Goal: Navigation & Orientation: Find specific page/section

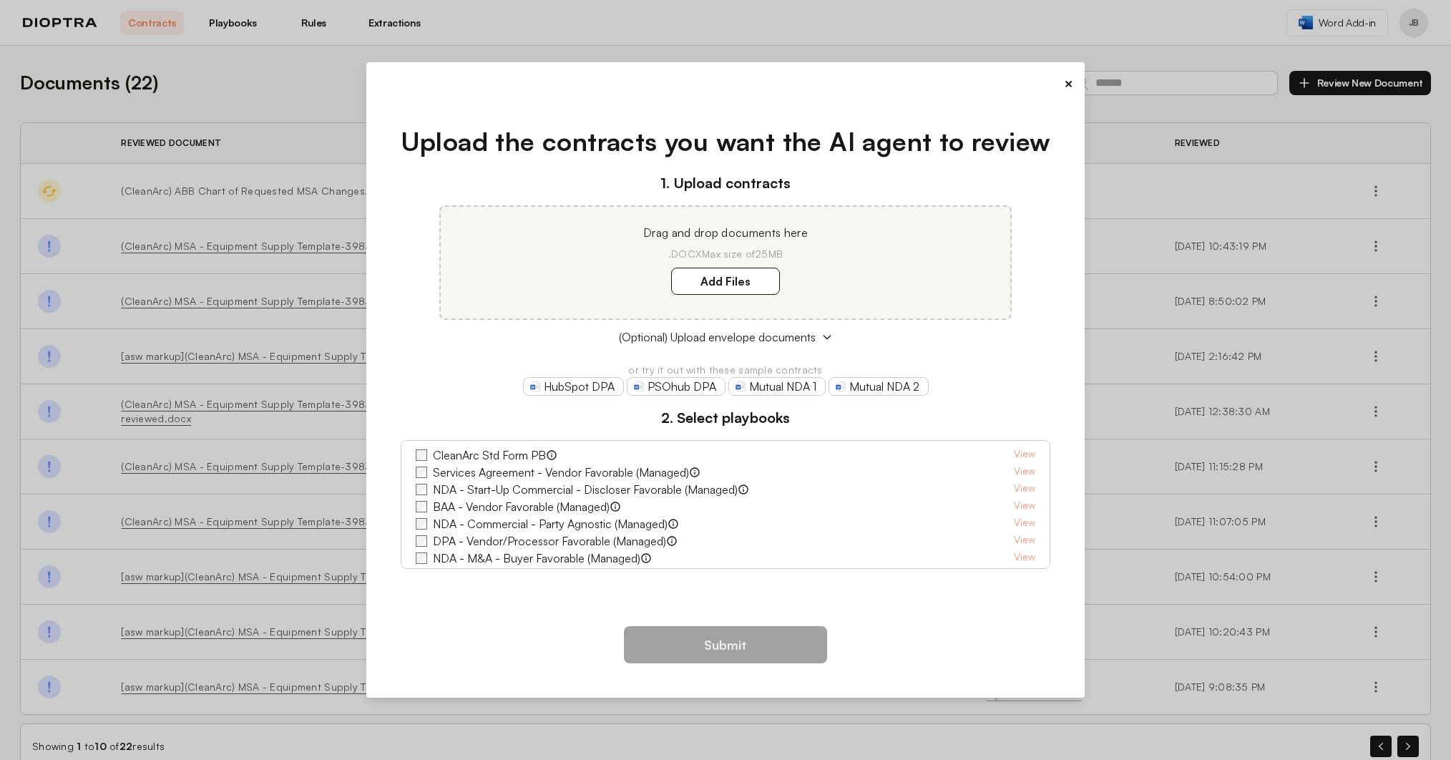
click at [1064, 89] on button "×" at bounding box center [1068, 84] width 9 height 20
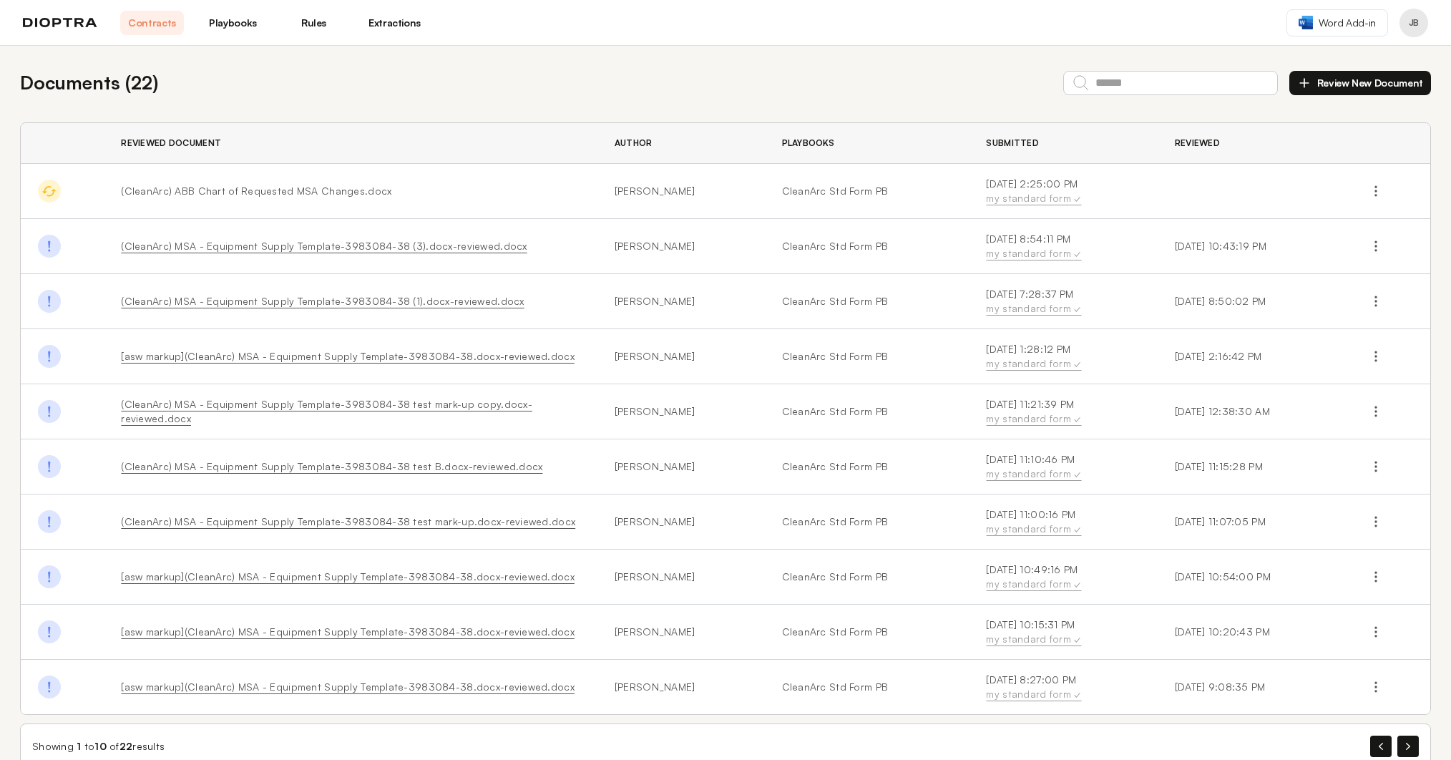
click at [1418, 26] on button "Profile menu" at bounding box center [1413, 23] width 29 height 29
click at [1345, 90] on button "Integrations" at bounding box center [1359, 85] width 136 height 26
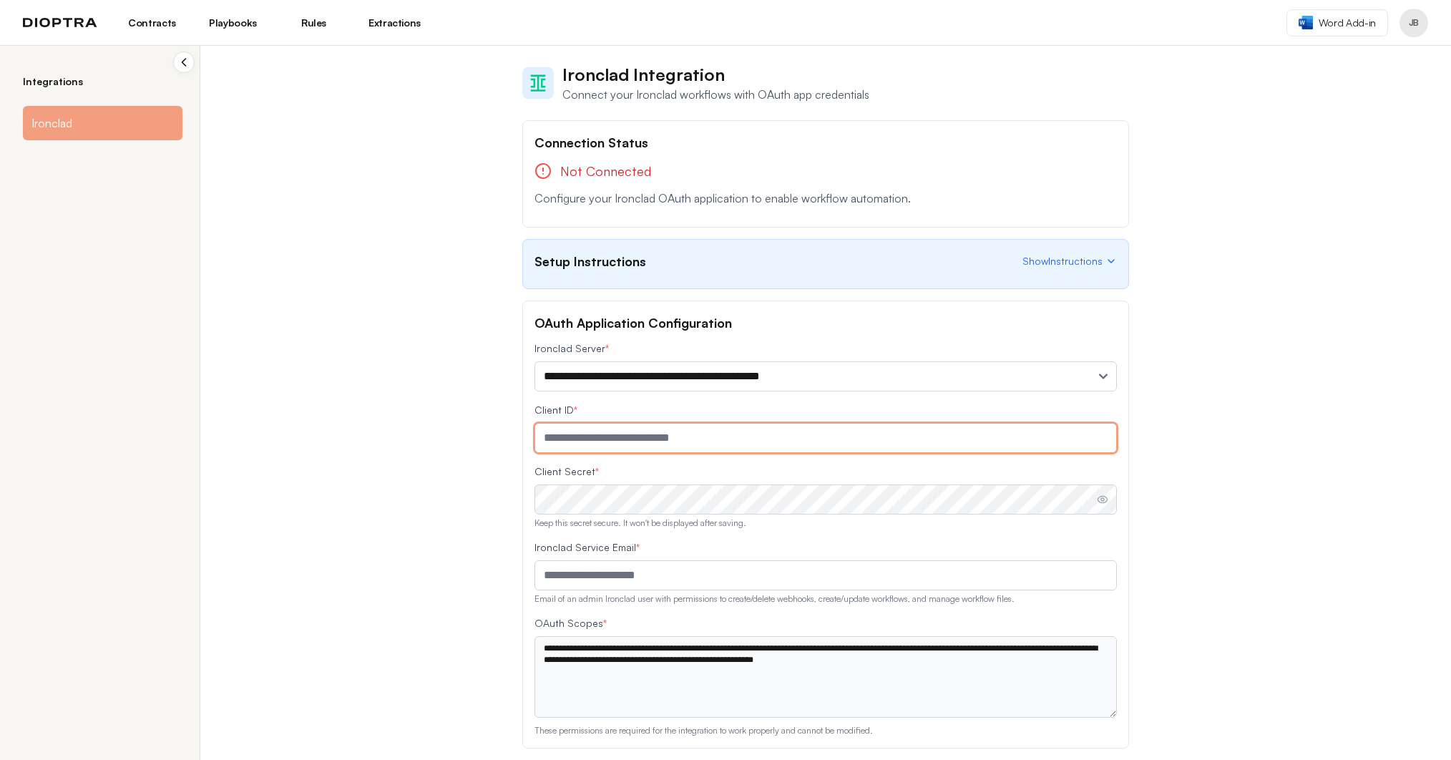
click at [721, 446] on input "text" at bounding box center [825, 438] width 582 height 30
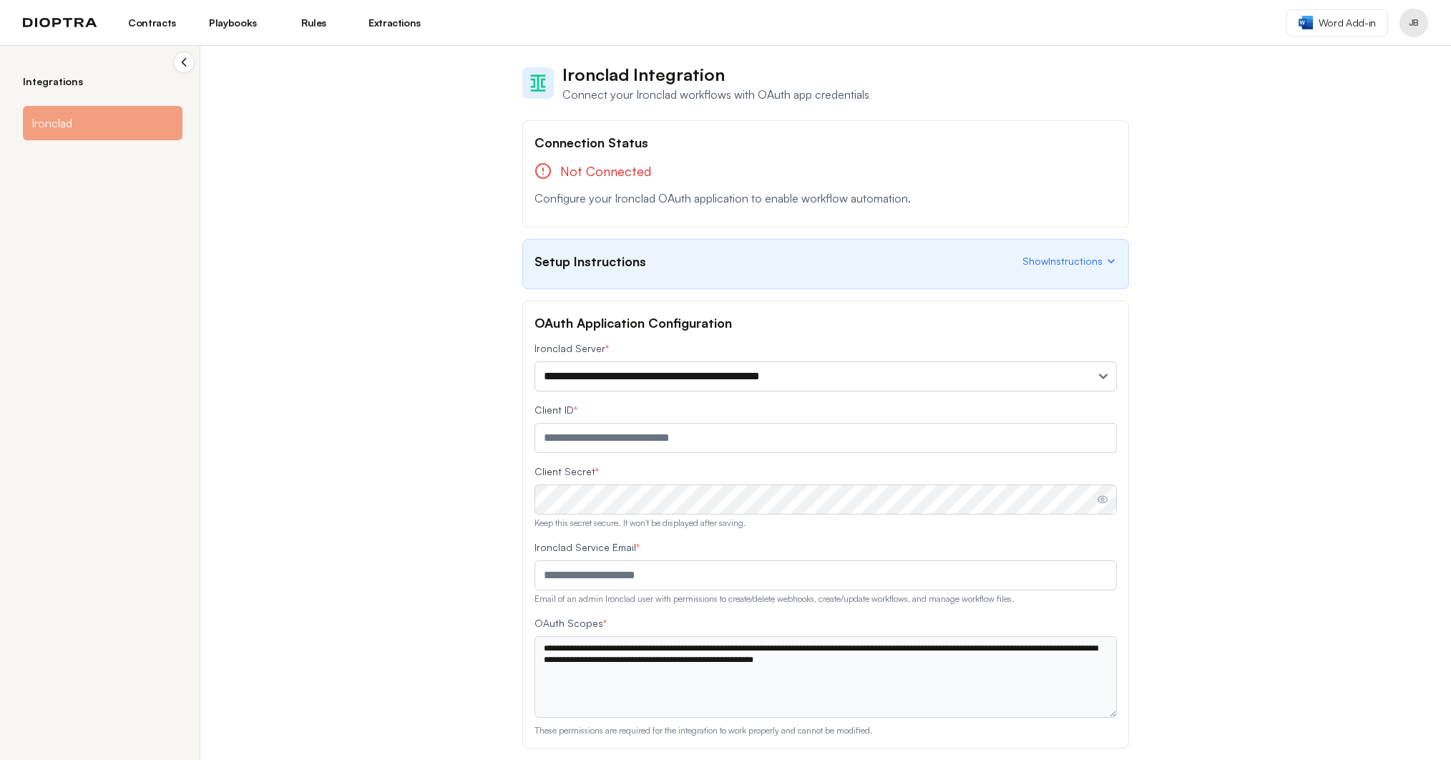
click at [448, 403] on div "**********" at bounding box center [725, 403] width 1451 height 714
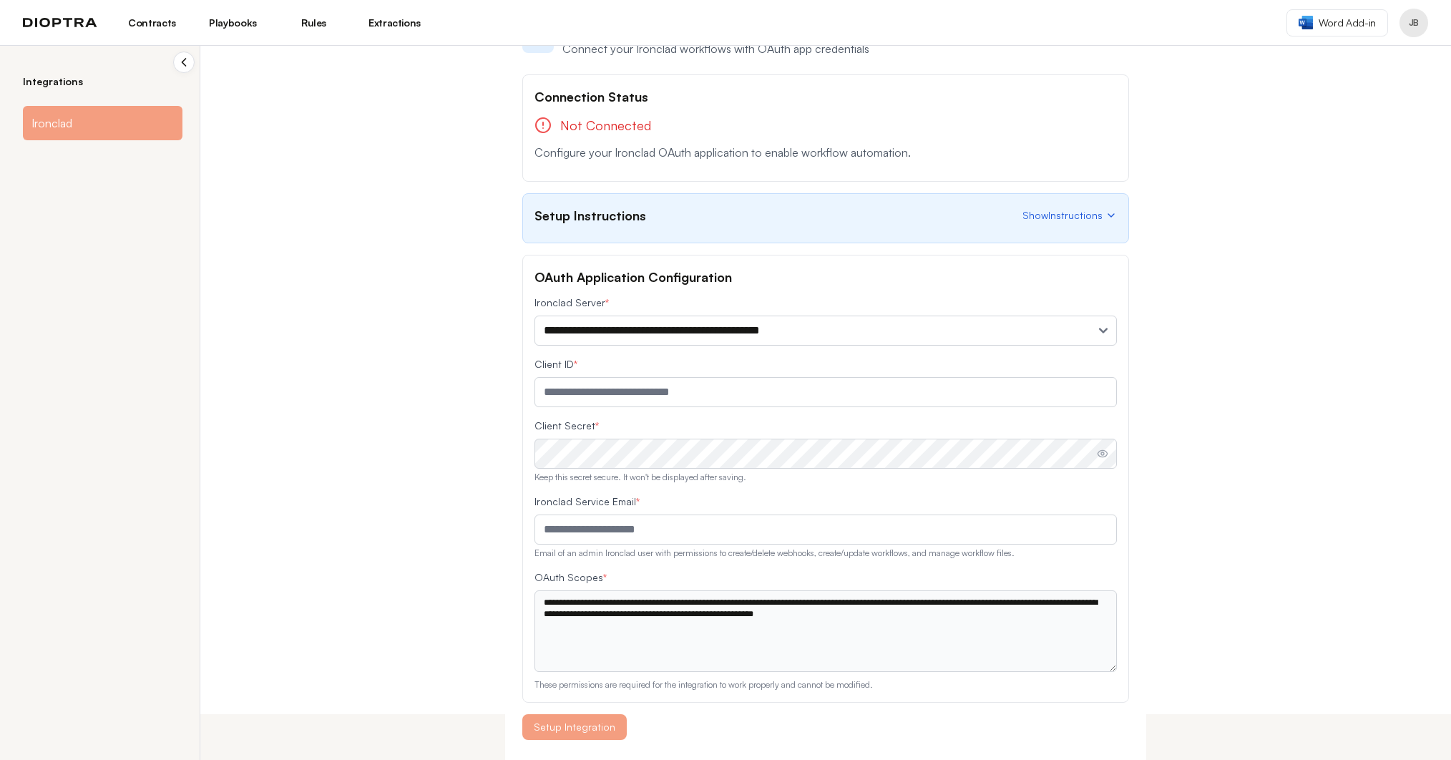
click at [1094, 216] on span "Show Instructions" at bounding box center [1062, 215] width 80 height 14
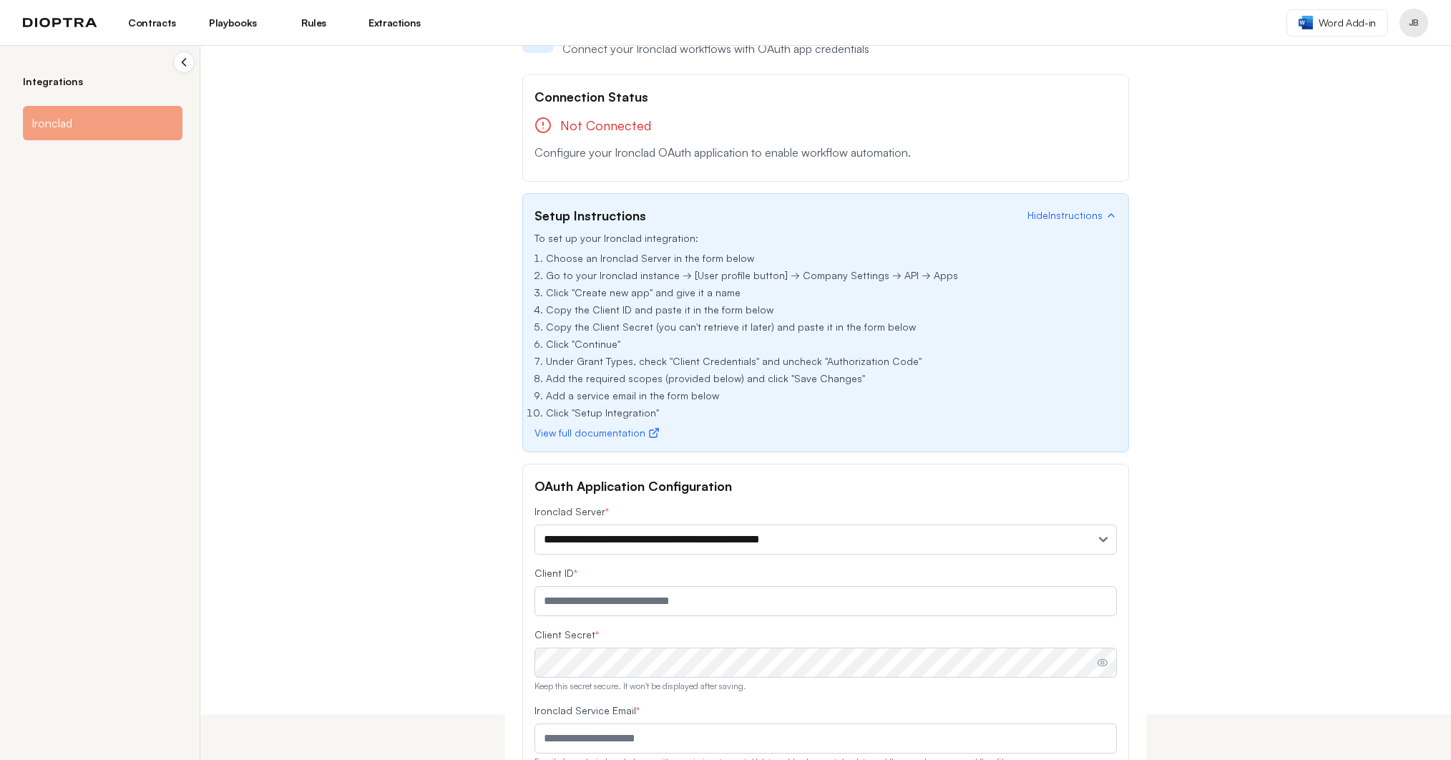
click at [1091, 222] on div "Setup Instructions Hide Instructions" at bounding box center [825, 215] width 582 height 20
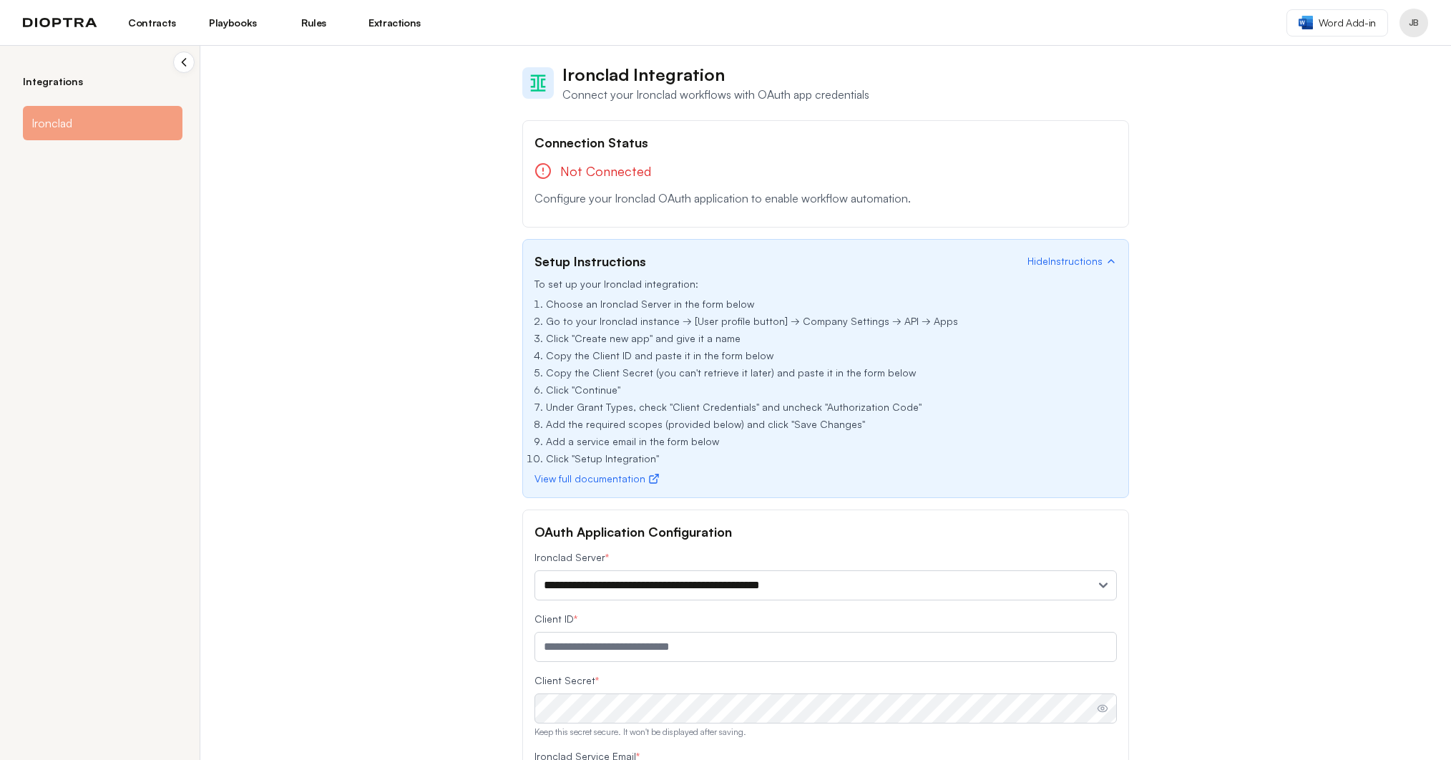
scroll to position [72, 0]
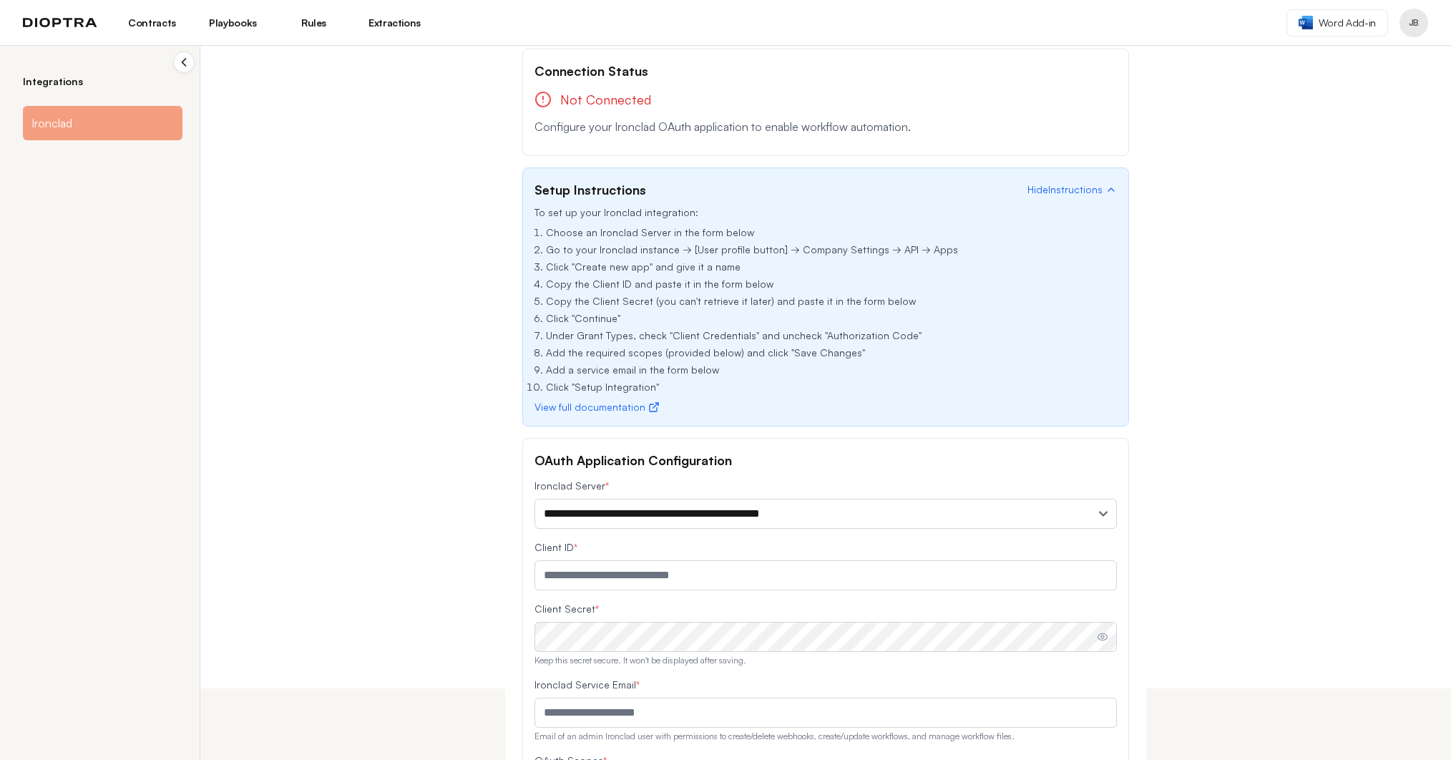
click at [62, 70] on div "Integrations Ironclad" at bounding box center [100, 403] width 200 height 714
click at [62, 84] on h2 "Integrations" at bounding box center [103, 81] width 160 height 14
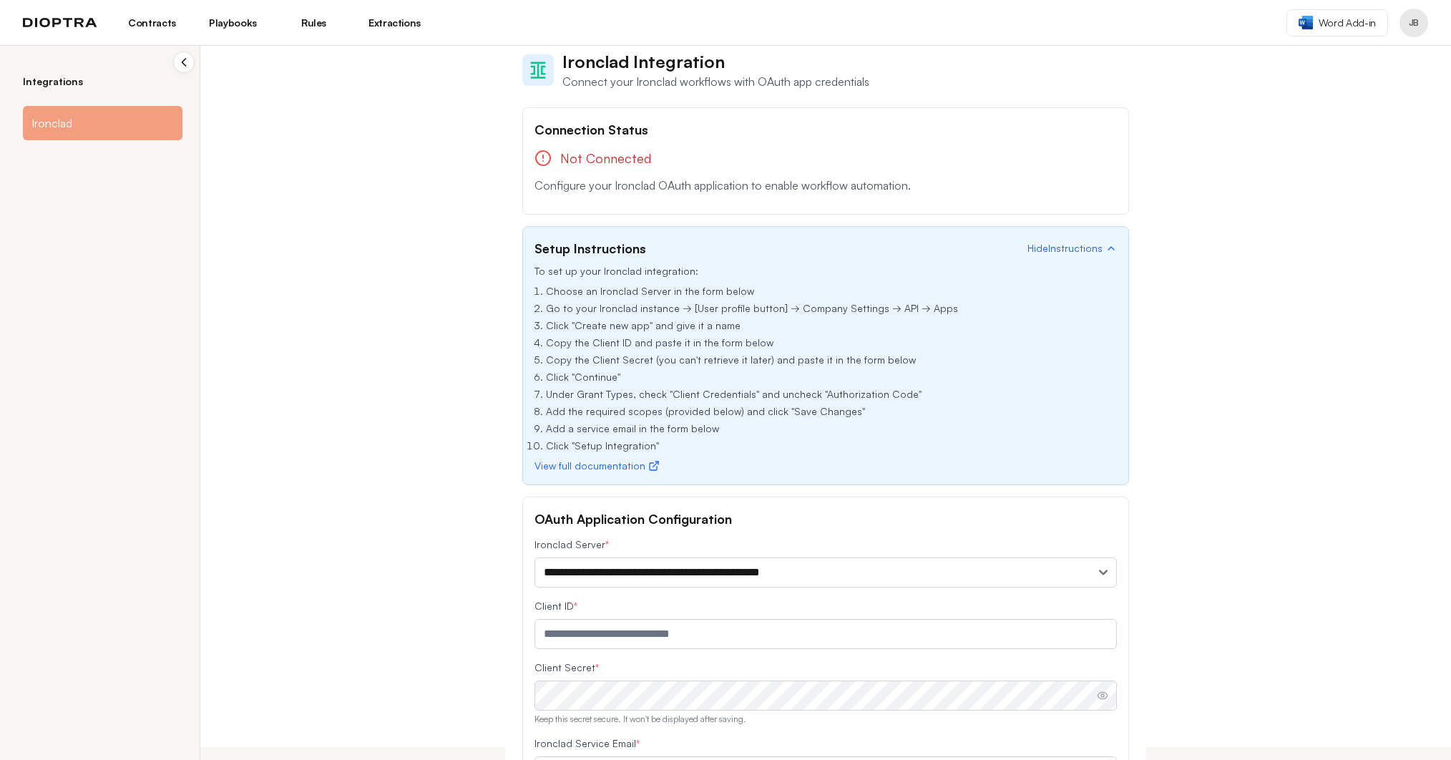
scroll to position [0, 0]
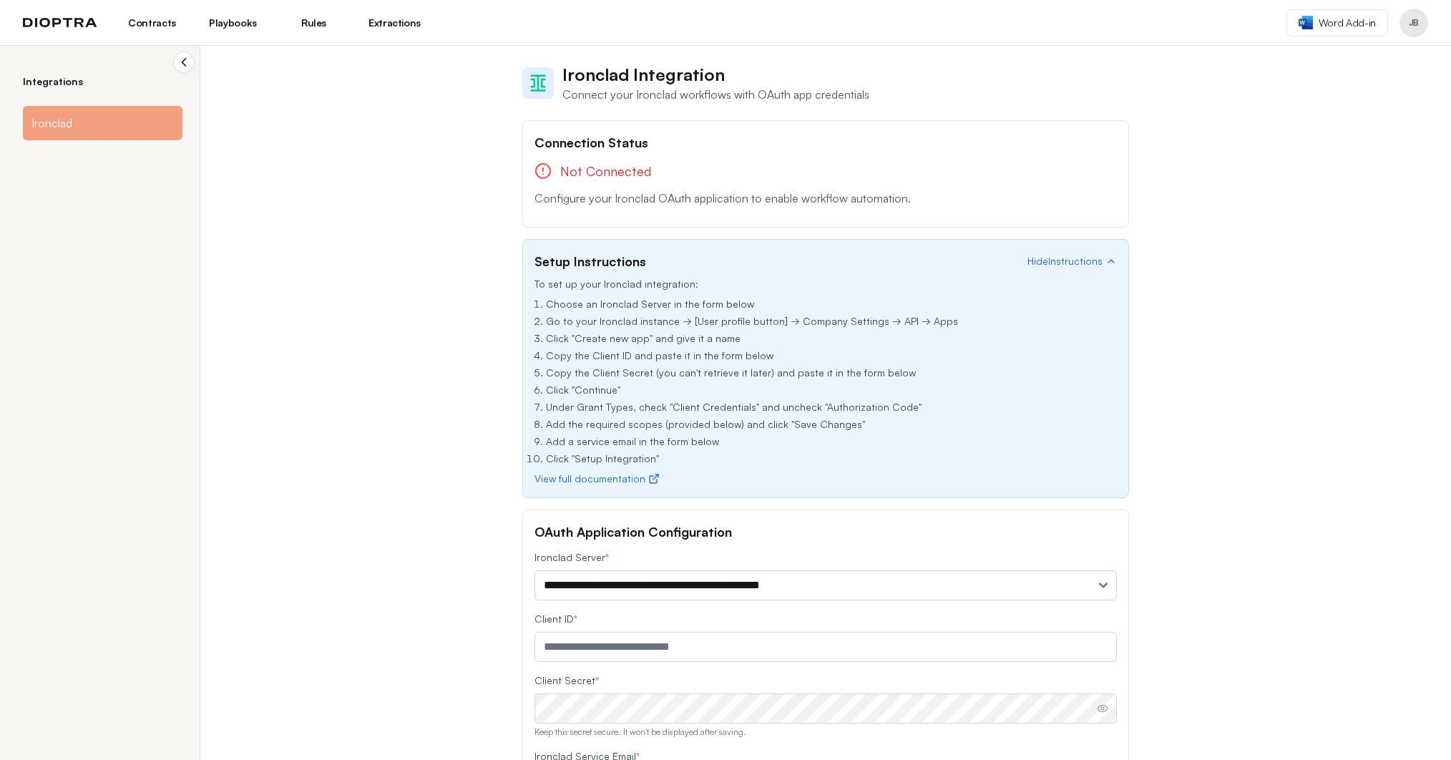
click at [463, 359] on div "**********" at bounding box center [725, 403] width 1451 height 714
click at [180, 52] on button "Collapse sidebar" at bounding box center [183, 62] width 21 height 21
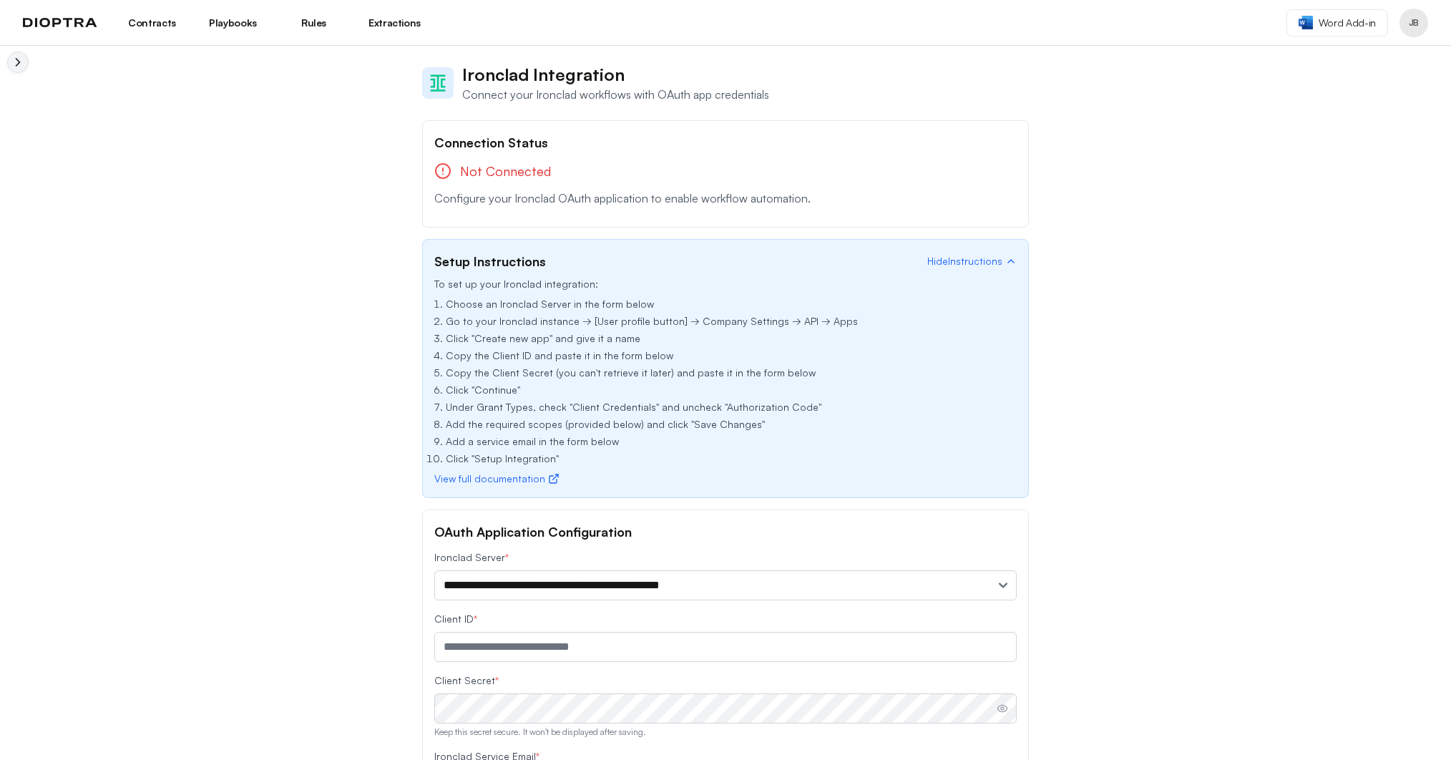
click at [18, 62] on icon "Collapse sidebar" at bounding box center [18, 62] width 14 height 14
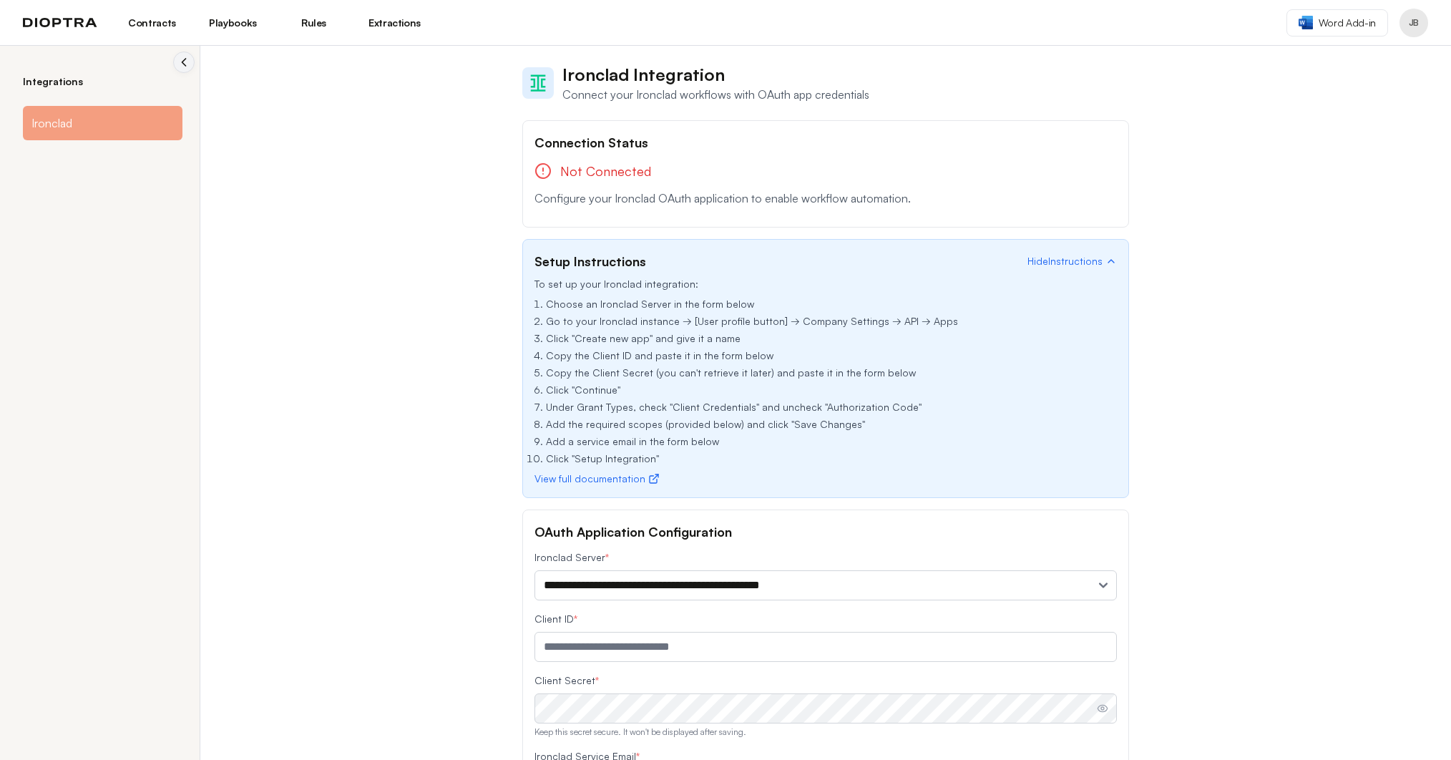
click at [1421, 19] on button "Profile menu" at bounding box center [1413, 23] width 29 height 29
click at [1382, 72] on button "Integrations" at bounding box center [1359, 85] width 136 height 26
click at [1425, 33] on div at bounding box center [1413, 23] width 29 height 29
click at [1416, 21] on button "Profile menu" at bounding box center [1413, 23] width 29 height 29
click at [1352, 59] on button "Profile" at bounding box center [1359, 59] width 136 height 26
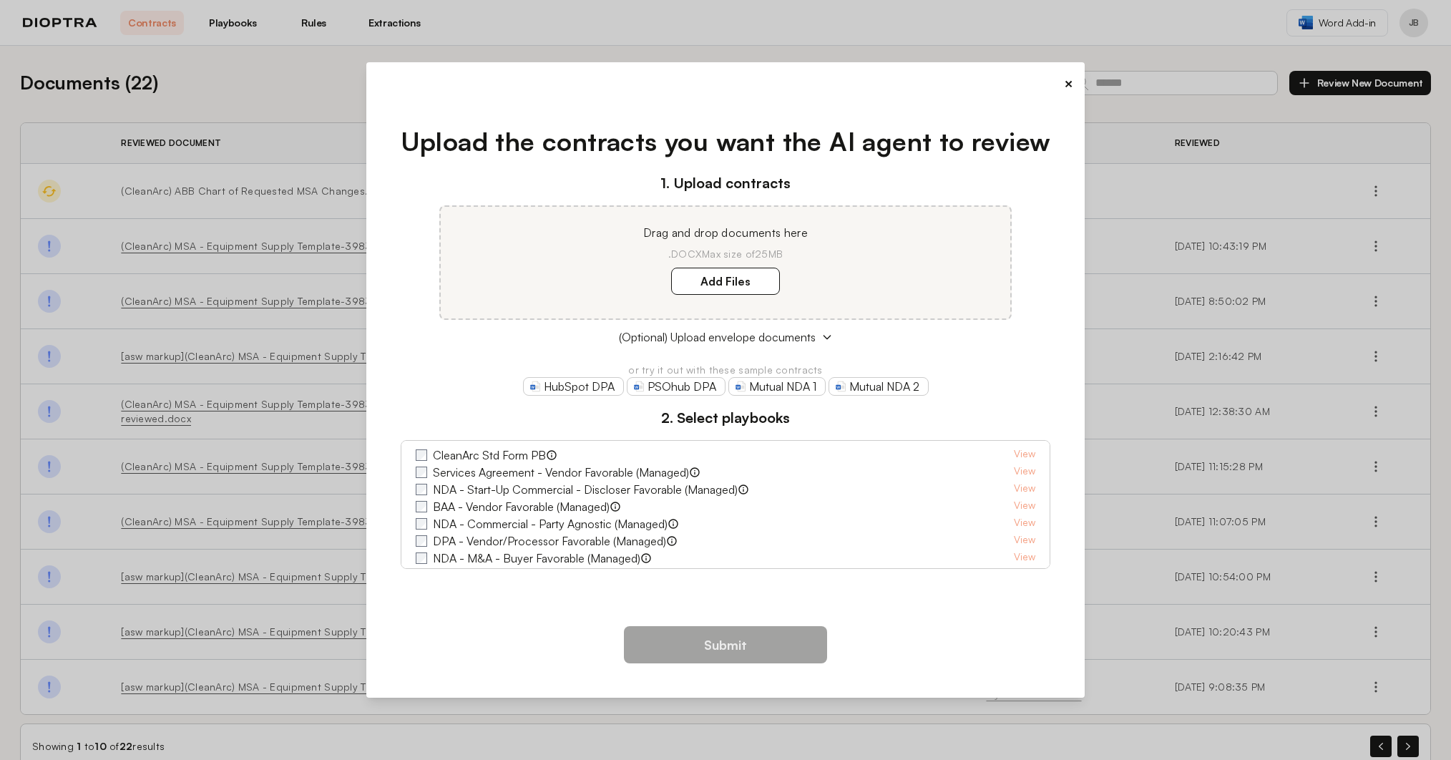
click at [1072, 82] on button "×" at bounding box center [1068, 84] width 9 height 20
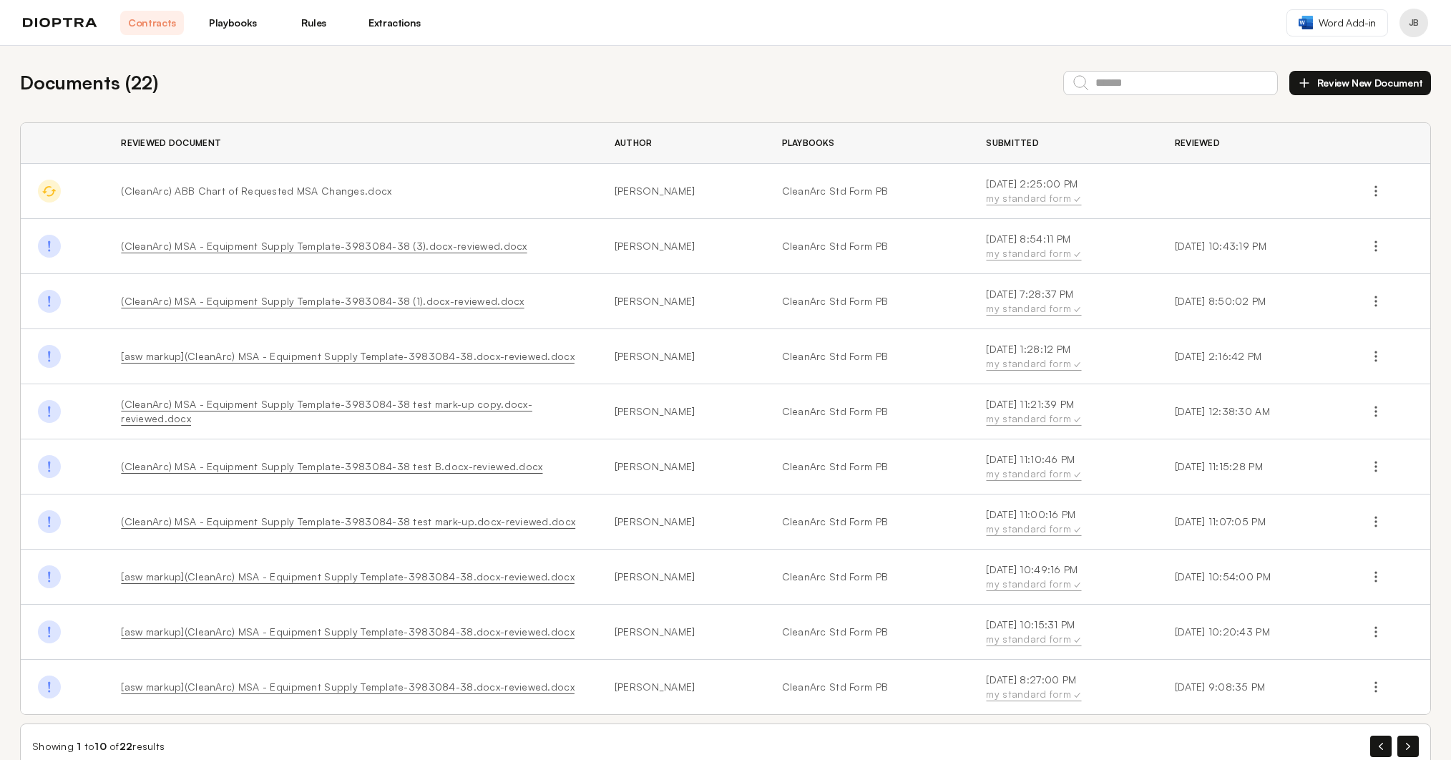
click at [1414, 27] on button "Profile menu" at bounding box center [1413, 23] width 29 height 29
click at [1348, 93] on button "Integrations" at bounding box center [1359, 85] width 136 height 26
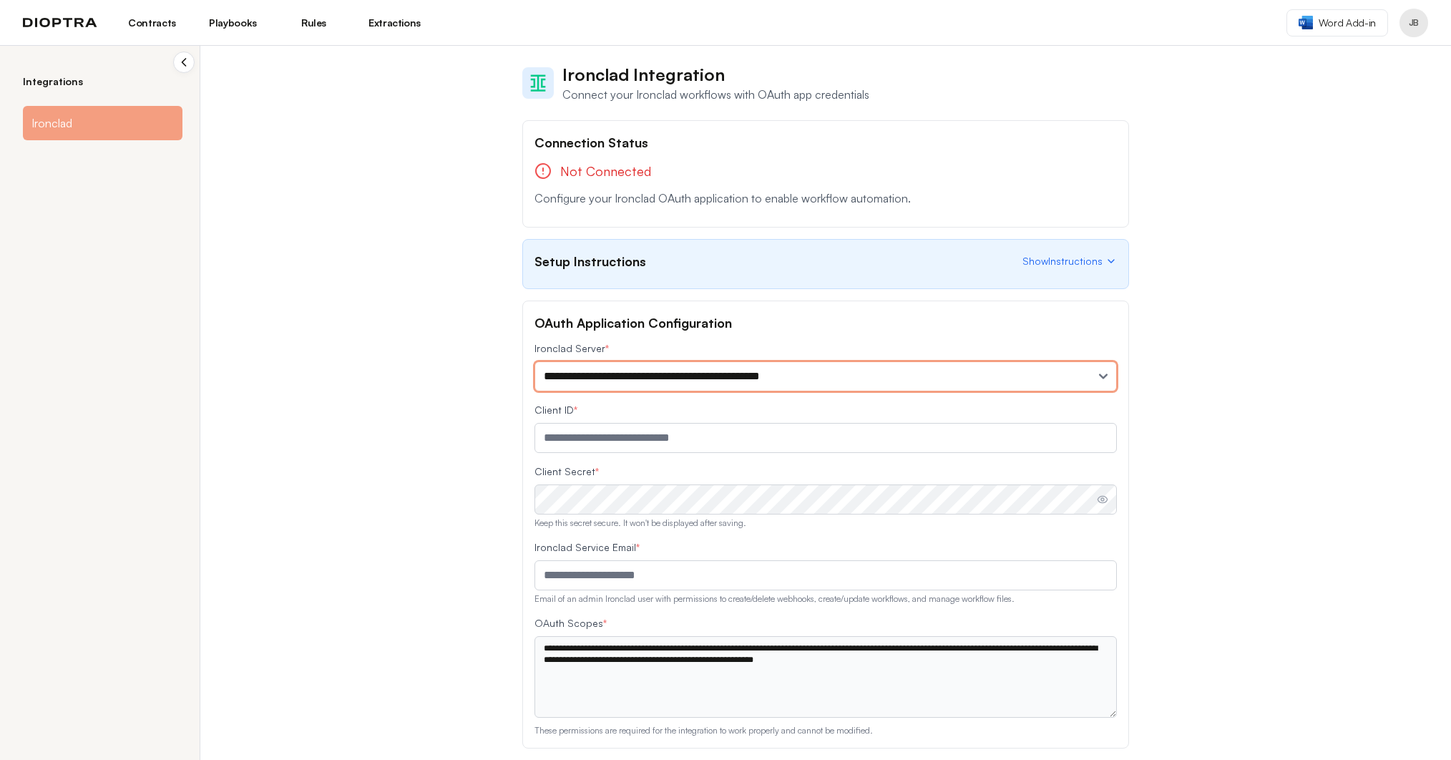
click at [808, 382] on select "**********" at bounding box center [825, 376] width 582 height 30
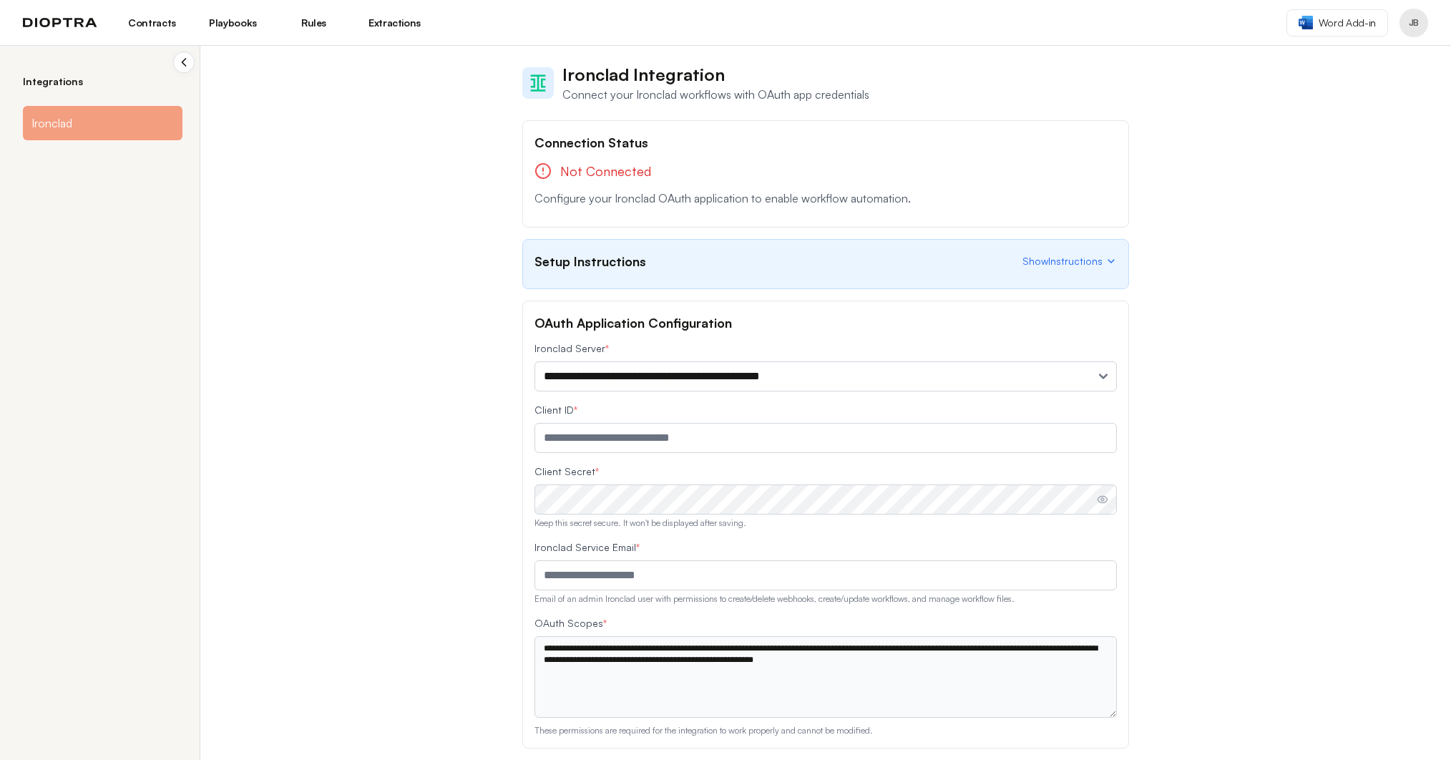
click at [351, 279] on div "**********" at bounding box center [725, 403] width 1451 height 714
click at [386, 17] on link "Extractions" at bounding box center [395, 23] width 64 height 24
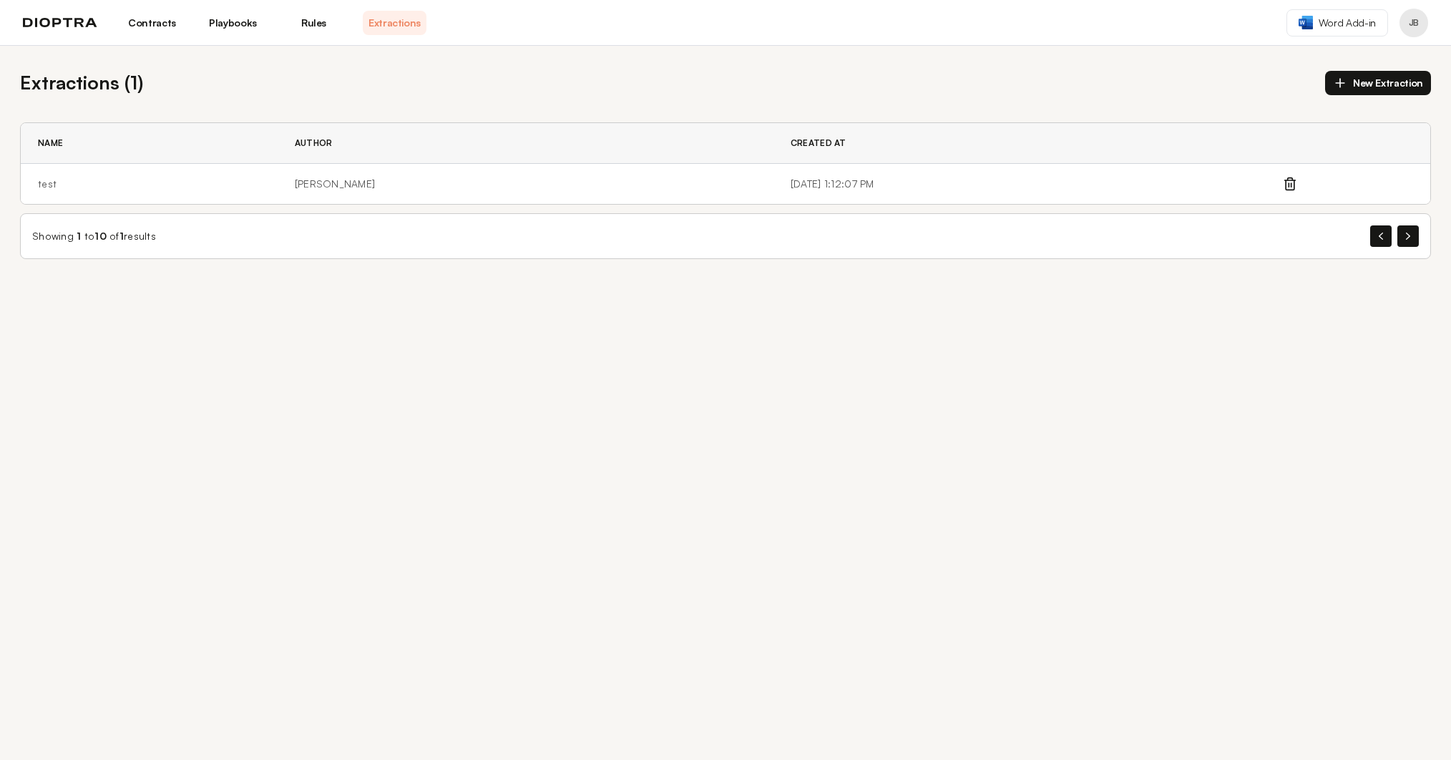
click at [310, 21] on link "Rules" at bounding box center [314, 23] width 64 height 24
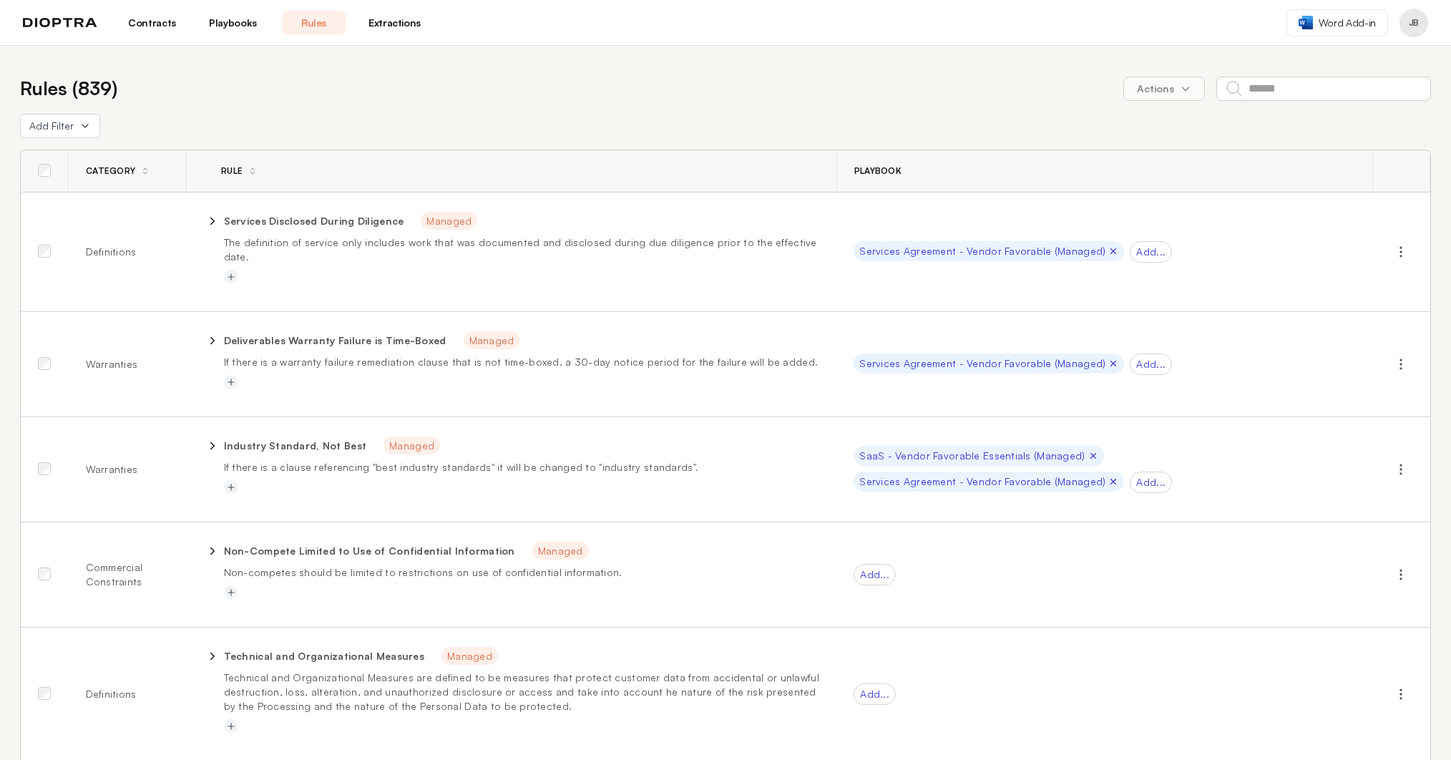
click at [160, 25] on link "Contracts" at bounding box center [152, 23] width 64 height 24
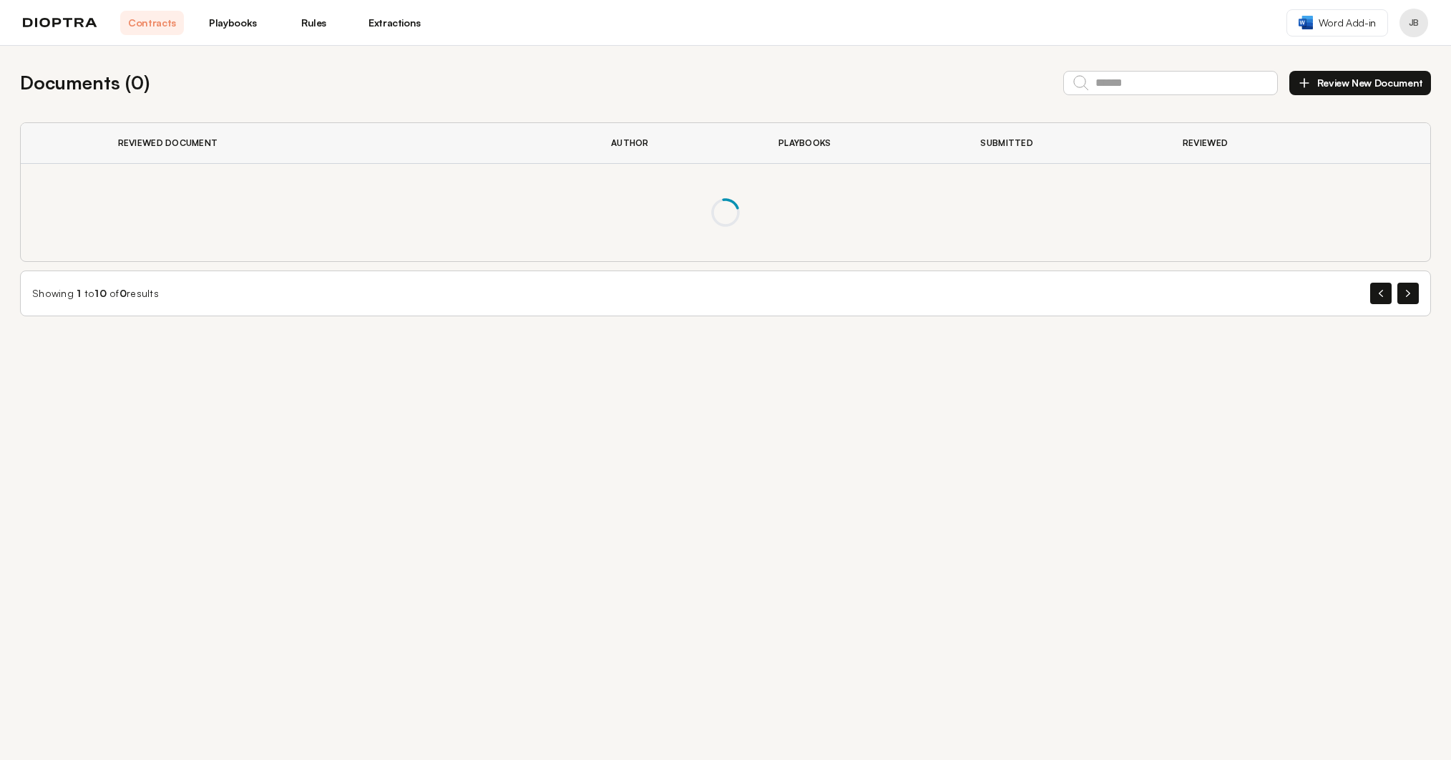
click at [50, 24] on img at bounding box center [60, 23] width 74 height 10
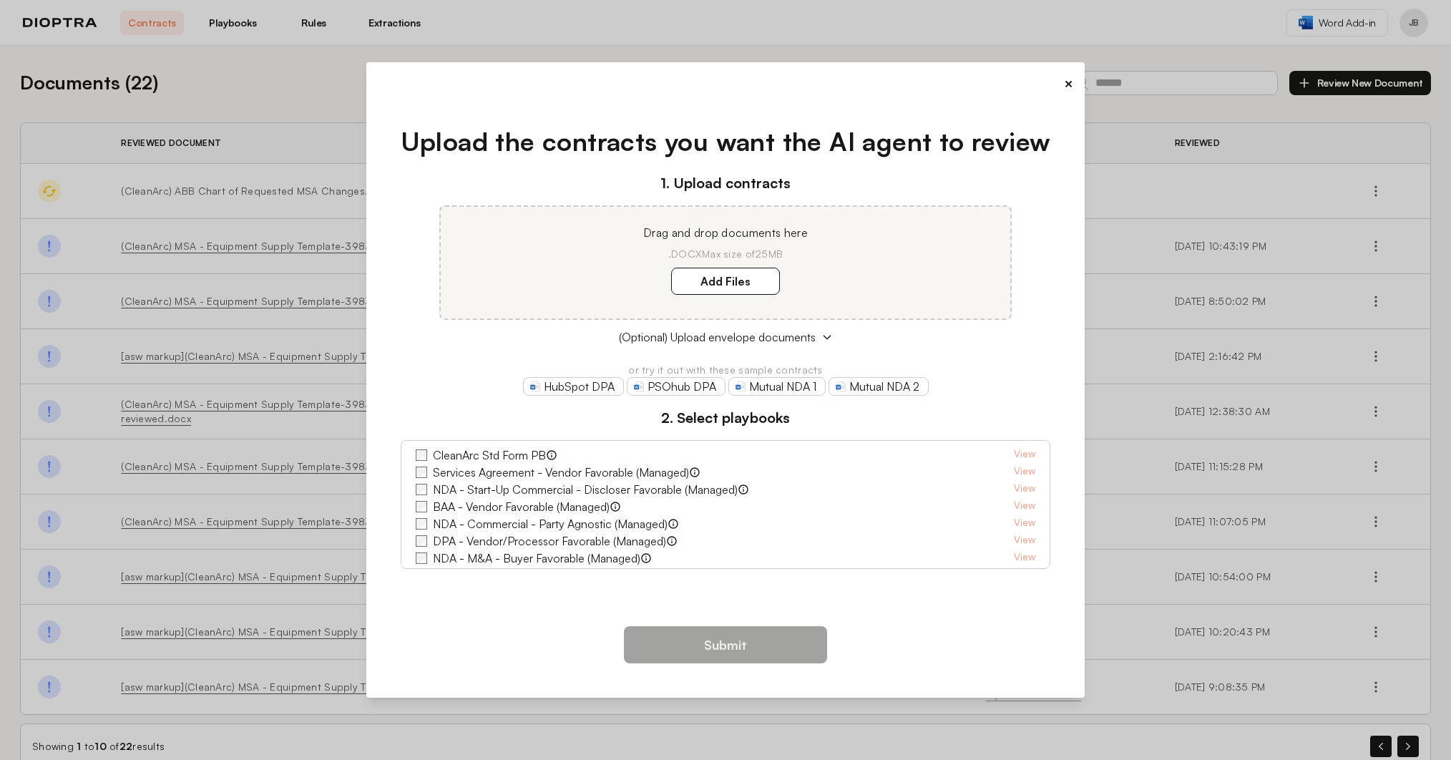
click at [1074, 76] on div "× Upload the contracts you want the AI agent to review 1. Upload contracts Drag…" at bounding box center [725, 379] width 719 height 635
click at [1071, 82] on button "×" at bounding box center [1068, 84] width 9 height 20
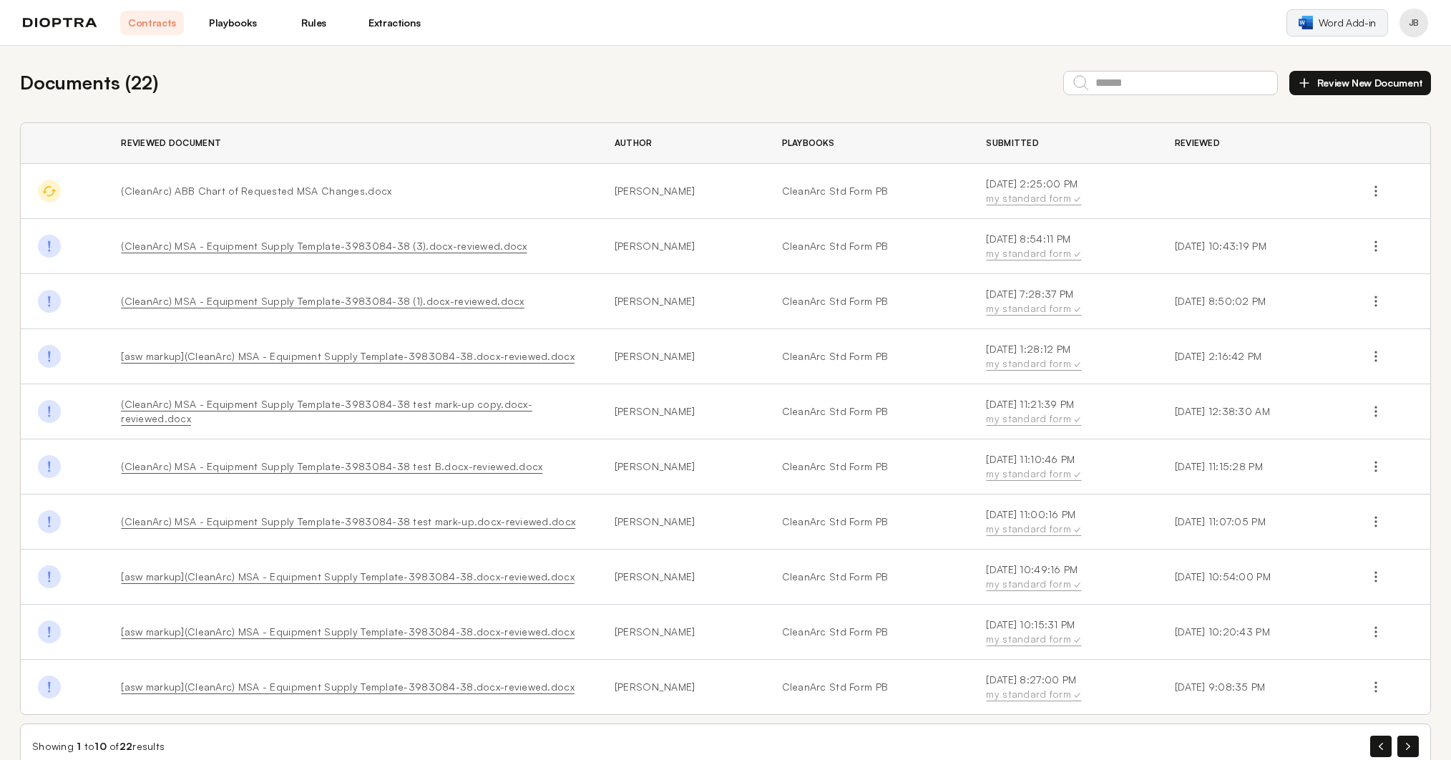
click at [1351, 27] on span "Word Add-in" at bounding box center [1346, 23] width 57 height 14
drag, startPoint x: 391, startPoint y: 28, endPoint x: 404, endPoint y: 27, distance: 13.6
click at [391, 28] on link "Extractions" at bounding box center [395, 23] width 64 height 24
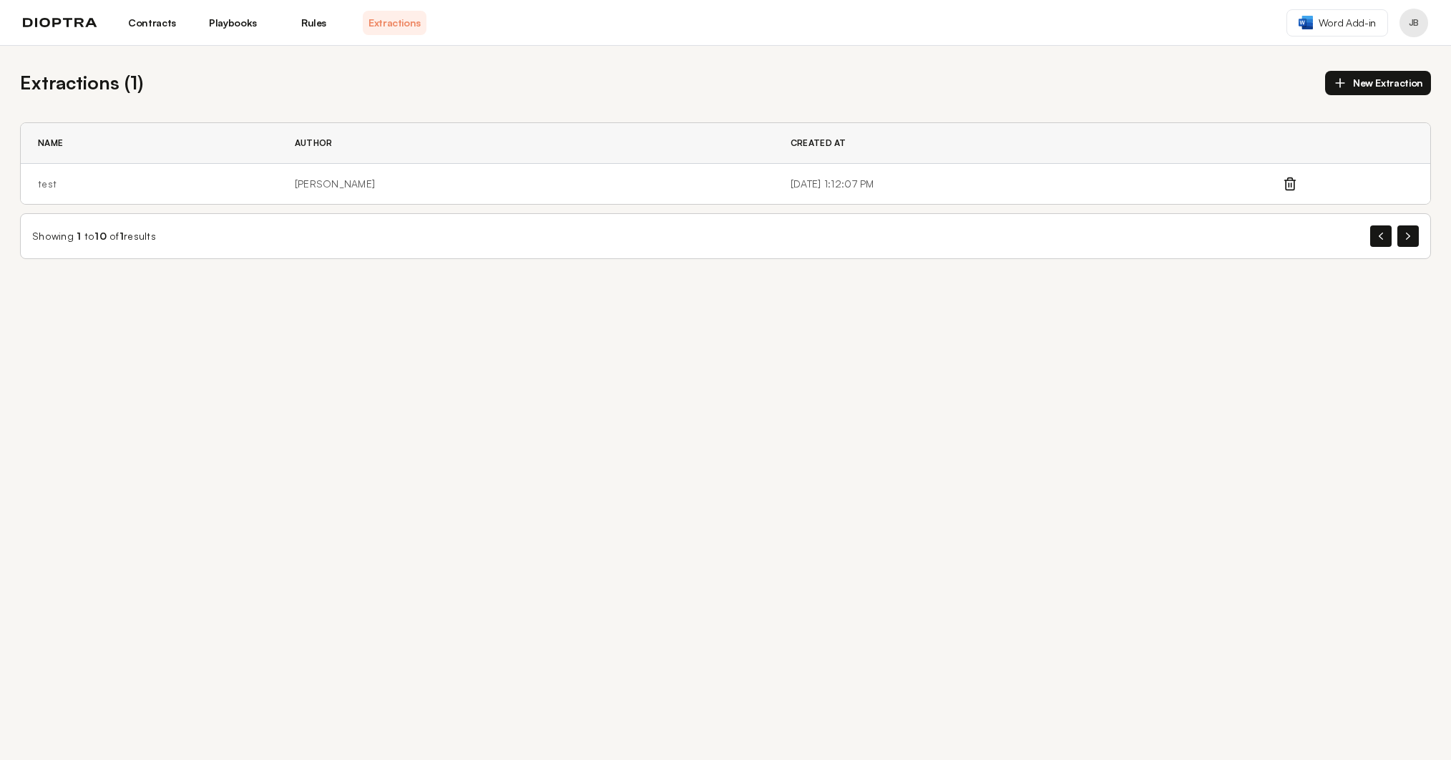
click at [104, 19] on div "Contracts Playbooks Rules Extractions" at bounding box center [224, 23] width 403 height 24
click at [76, 21] on img at bounding box center [60, 23] width 74 height 10
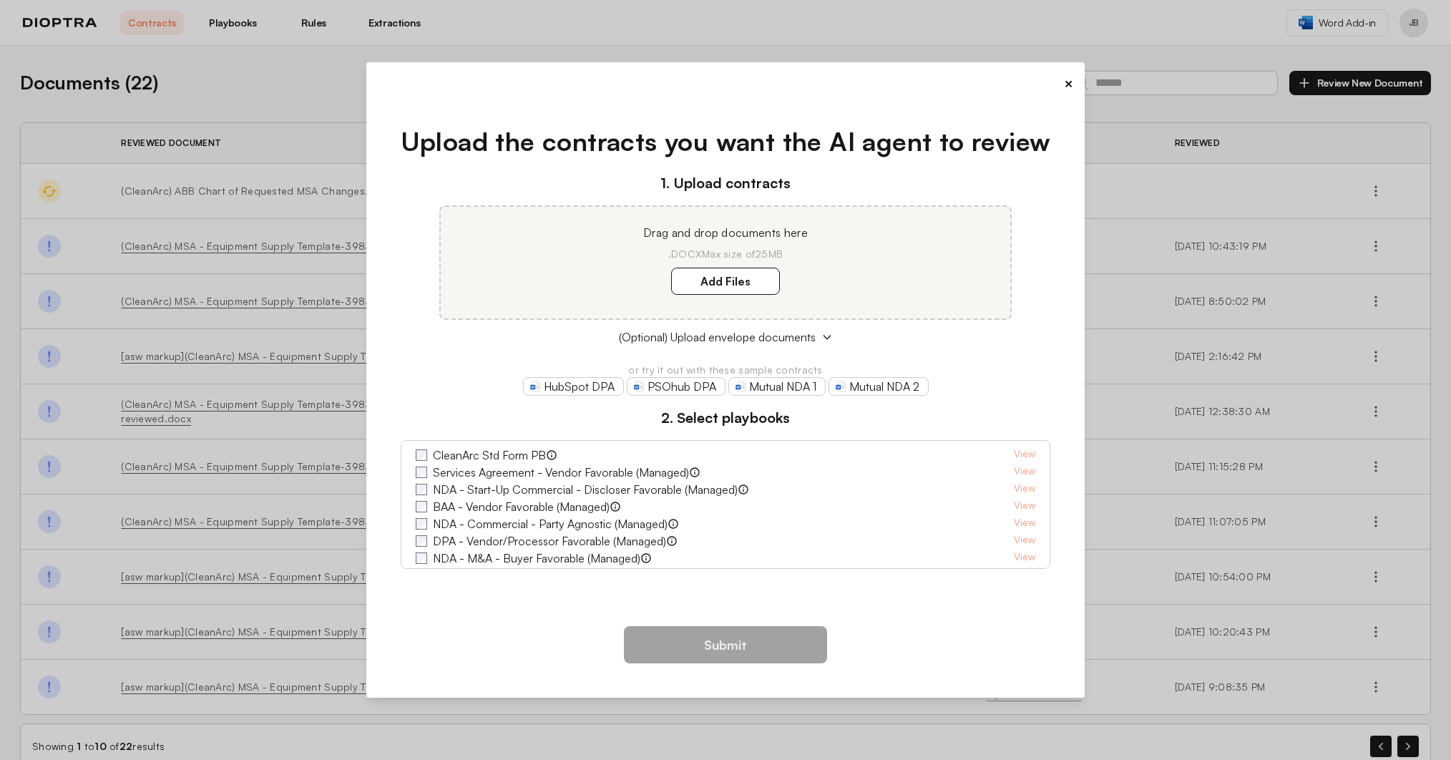
click at [1067, 82] on button "×" at bounding box center [1068, 84] width 9 height 20
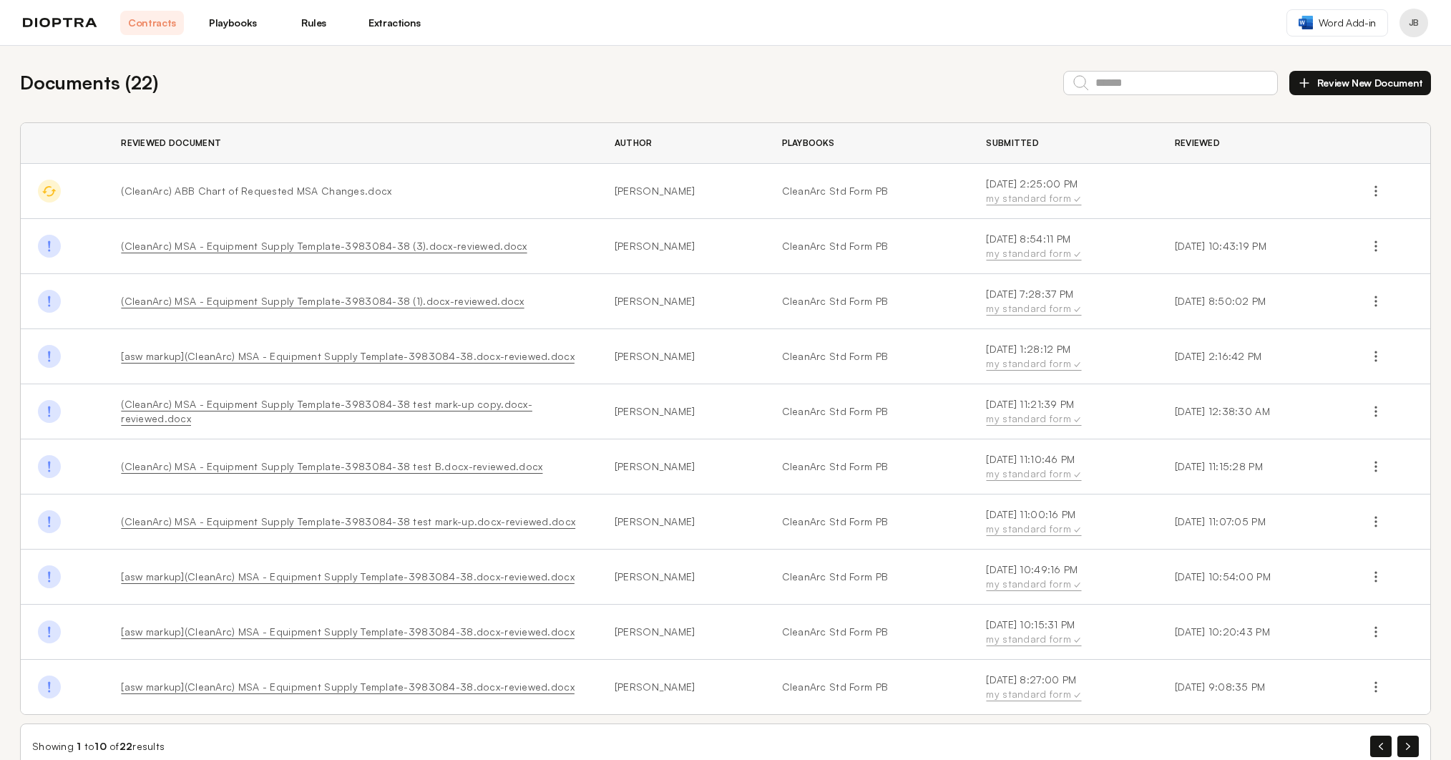
click at [65, 33] on div "Contracts Playbooks Rules Extractions" at bounding box center [224, 23] width 403 height 24
click at [66, 24] on img at bounding box center [60, 23] width 74 height 10
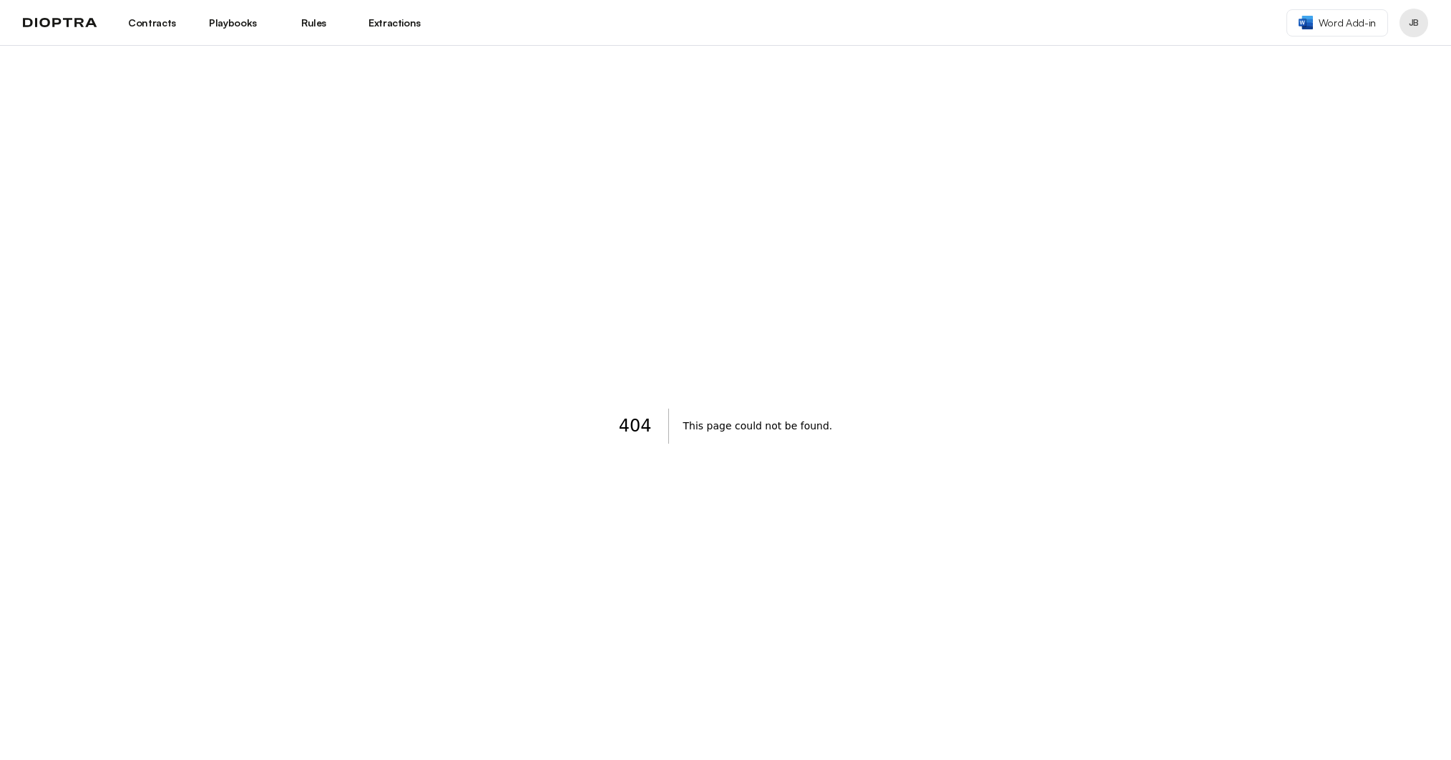
drag, startPoint x: 0, startPoint y: 0, endPoint x: 270, endPoint y: 440, distance: 516.4
click at [278, 467] on div "404 This page could not be found." at bounding box center [725, 426] width 1451 height 760
click at [92, 24] on img at bounding box center [60, 23] width 74 height 10
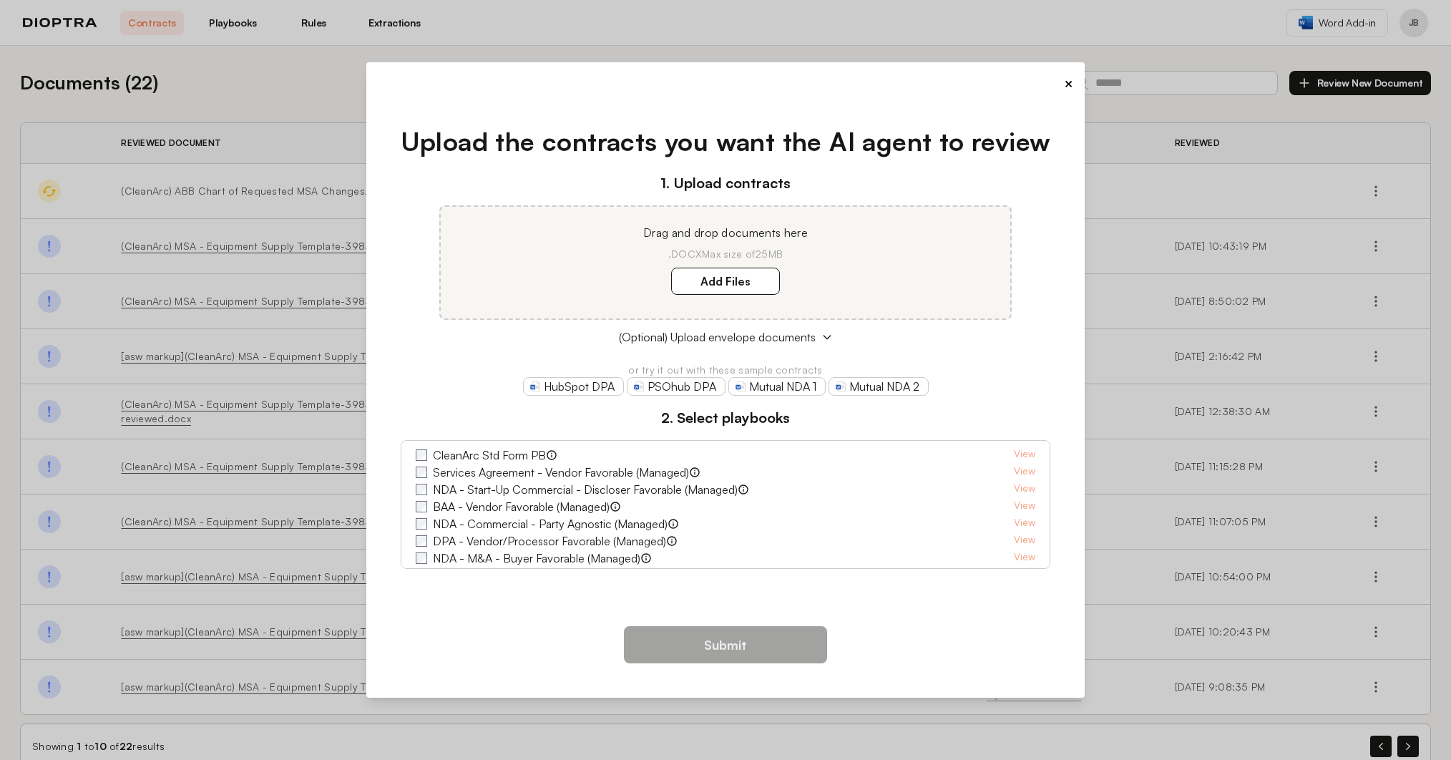
click at [1067, 84] on button "×" at bounding box center [1068, 84] width 9 height 20
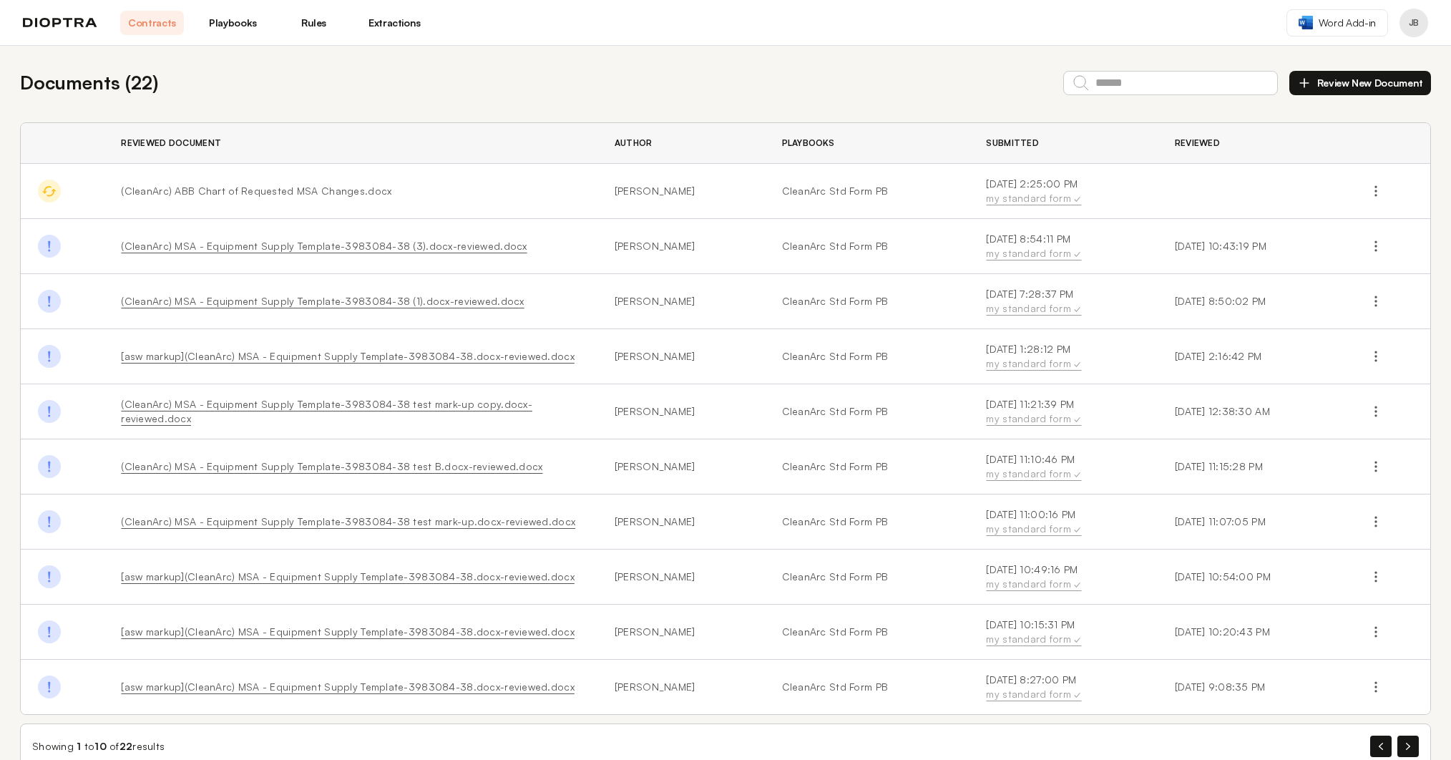
click at [320, 35] on header "Contracts Playbooks Rules Extractions Word Add-in JB" at bounding box center [725, 23] width 1451 height 46
click at [320, 28] on link "Rules" at bounding box center [314, 23] width 64 height 24
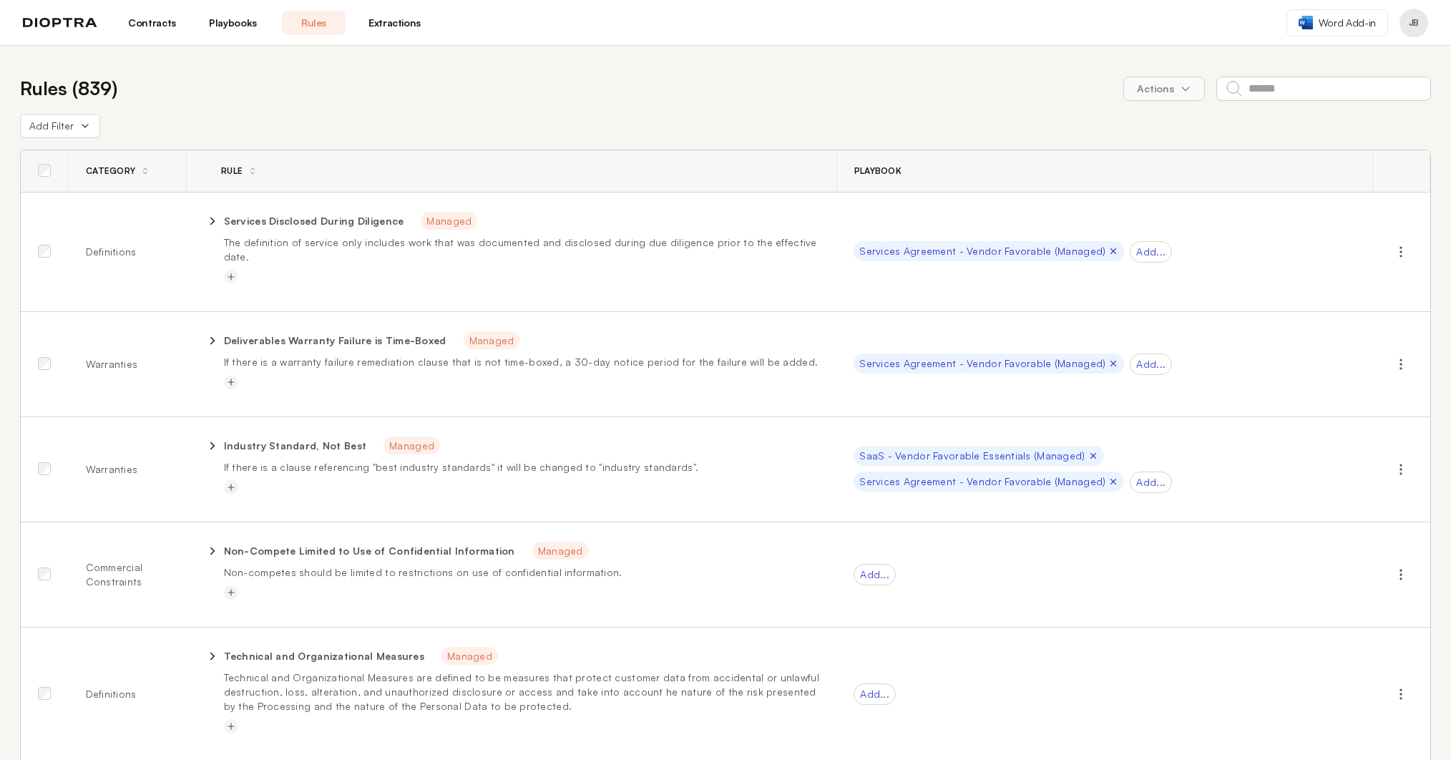
click at [248, 29] on link "Playbooks" at bounding box center [233, 23] width 64 height 24
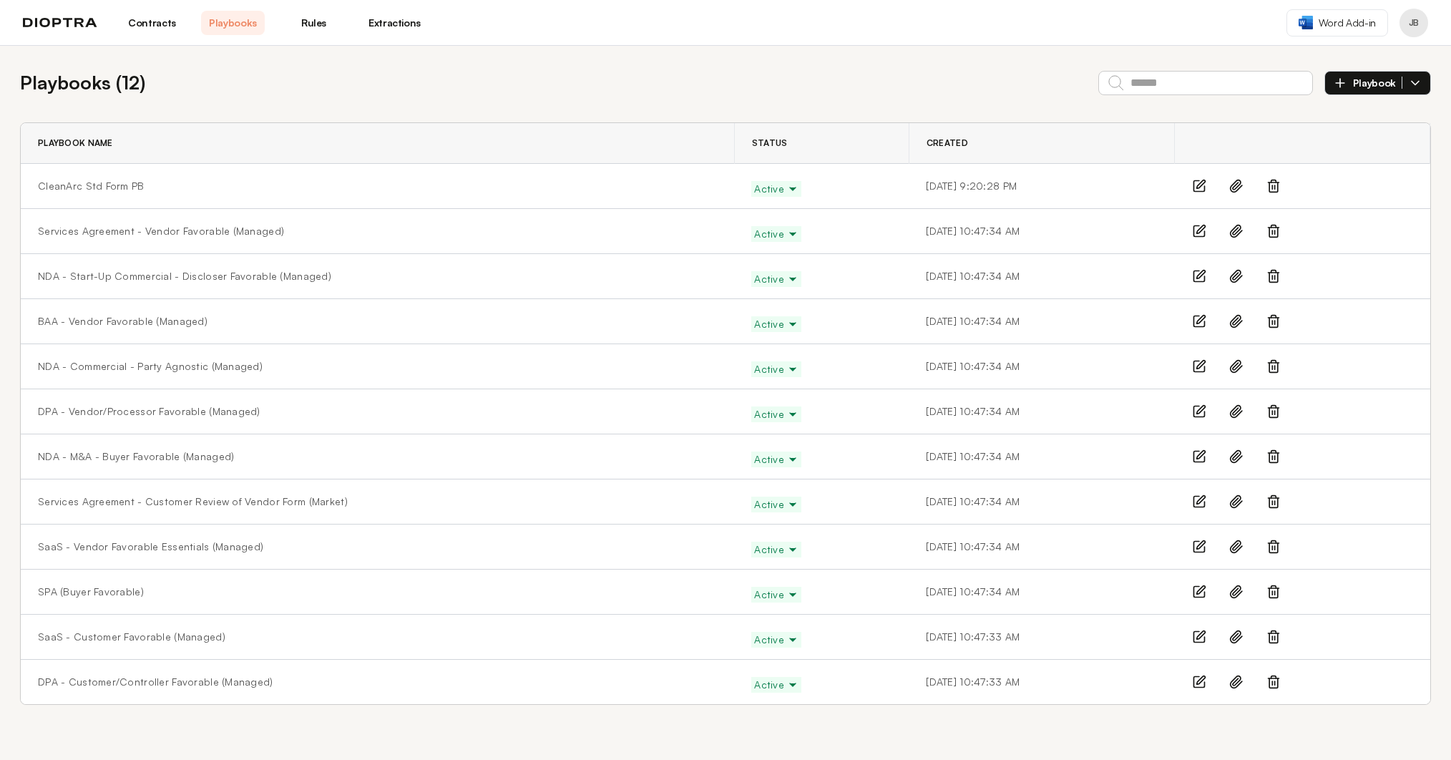
click at [160, 26] on link "Contracts" at bounding box center [152, 23] width 64 height 24
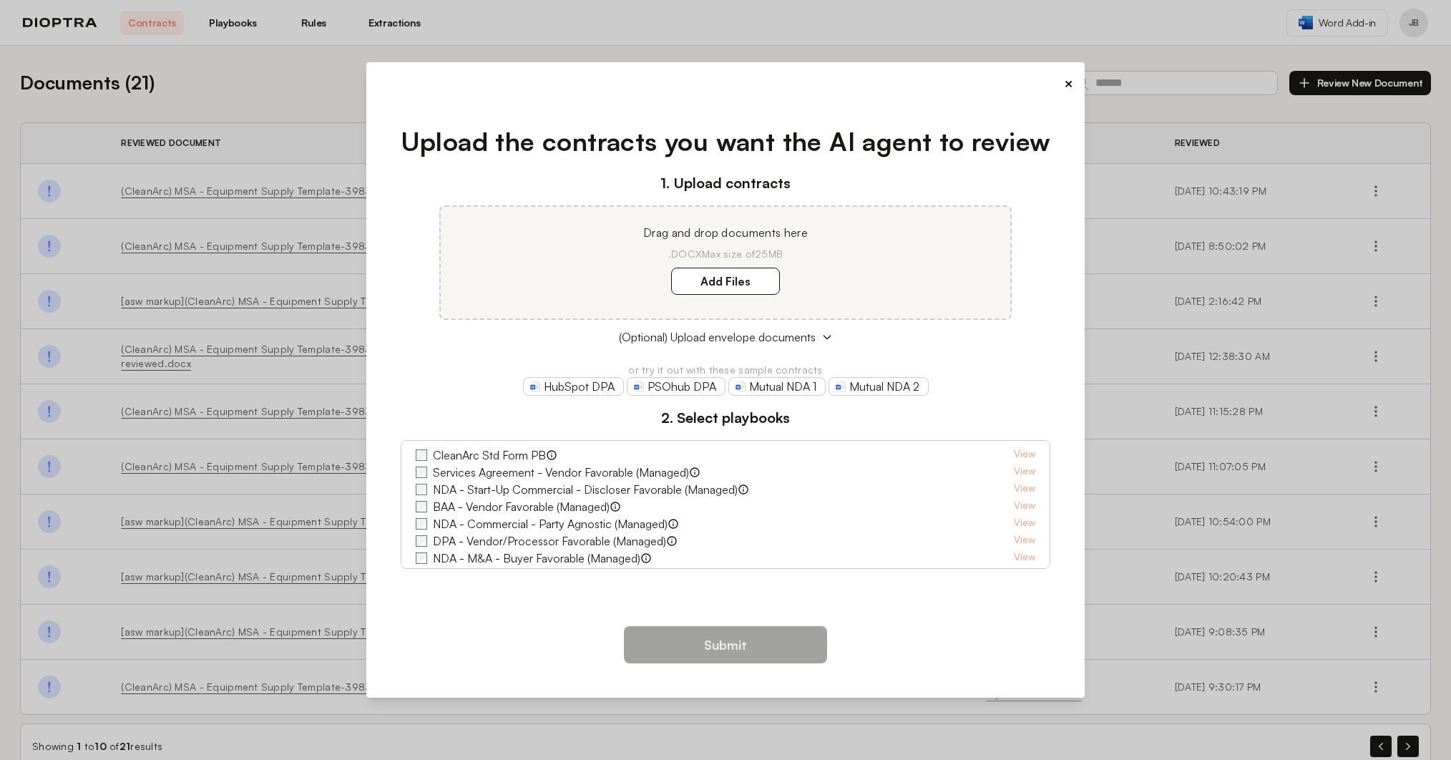
click at [1066, 77] on button "×" at bounding box center [1068, 84] width 9 height 20
